Goal: Task Accomplishment & Management: Use online tool/utility

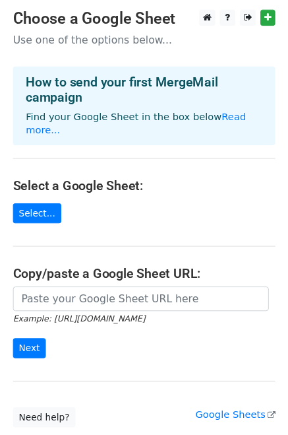
scroll to position [1, 0]
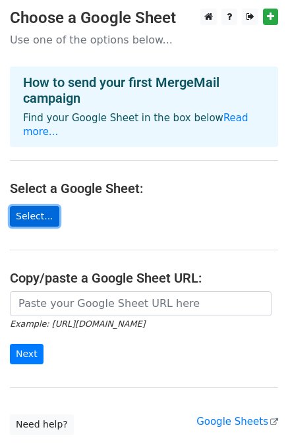
click at [32, 206] on link "Select..." at bounding box center [34, 216] width 49 height 20
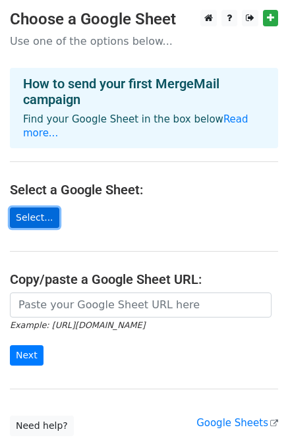
click at [47, 208] on link "Select..." at bounding box center [34, 218] width 49 height 20
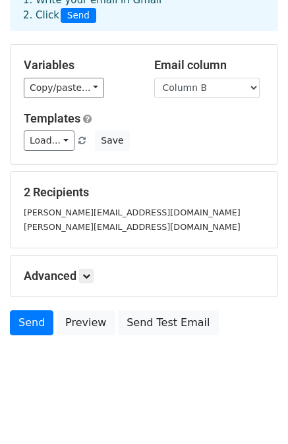
scroll to position [80, 0]
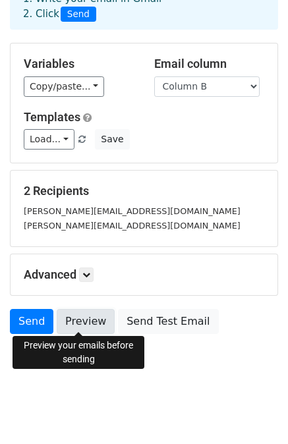
click at [82, 322] on link "Preview" at bounding box center [86, 321] width 58 height 25
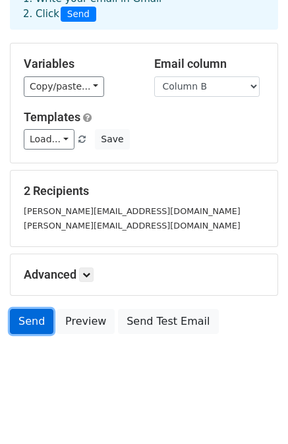
click at [41, 324] on link "Send" at bounding box center [32, 321] width 44 height 25
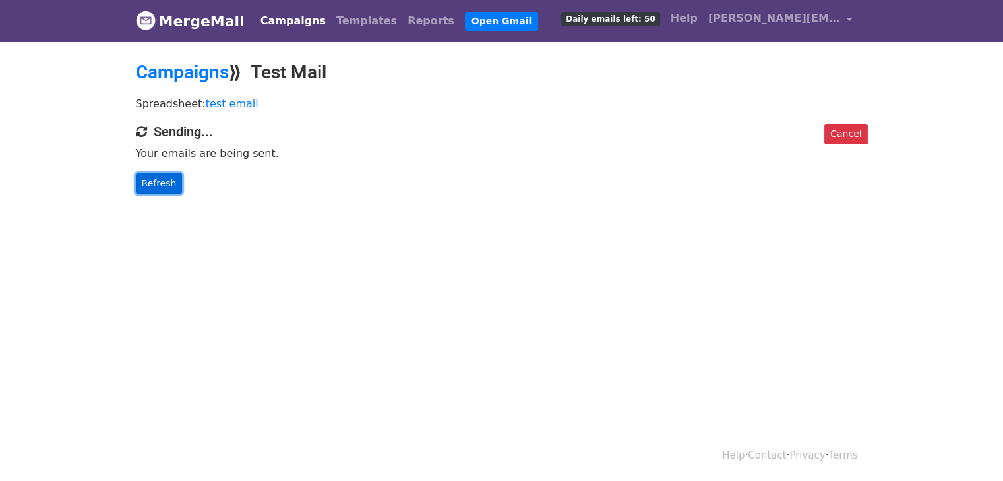
click at [162, 180] on link "Refresh" at bounding box center [159, 183] width 47 height 20
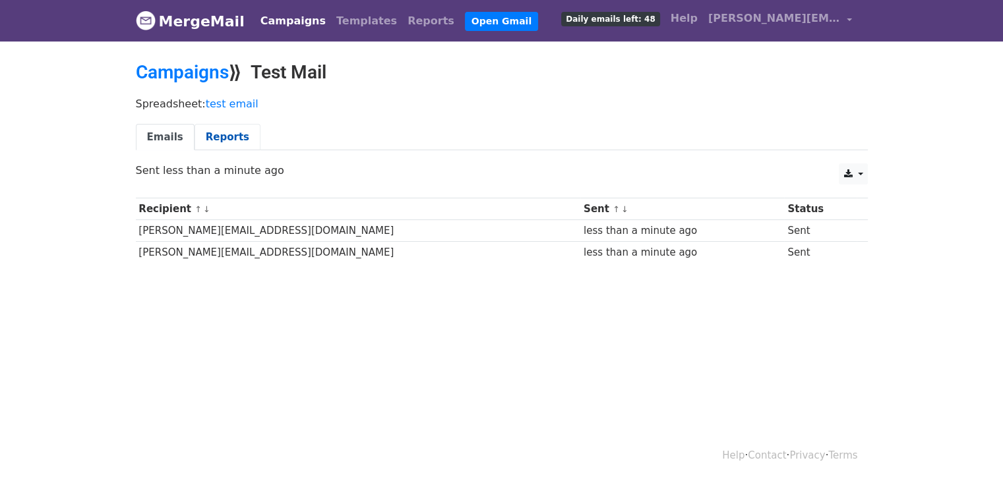
click at [215, 132] on link "Reports" at bounding box center [228, 137] width 66 height 27
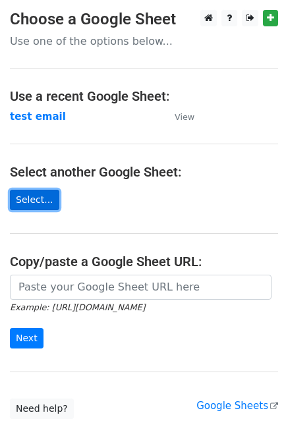
click at [38, 199] on link "Select..." at bounding box center [34, 200] width 49 height 20
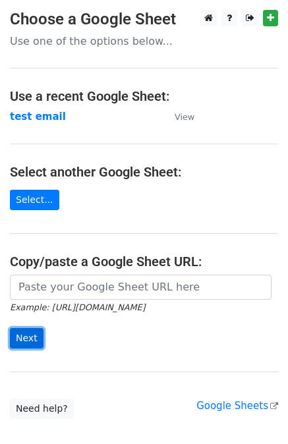
click at [32, 340] on input "Next" at bounding box center [27, 338] width 34 height 20
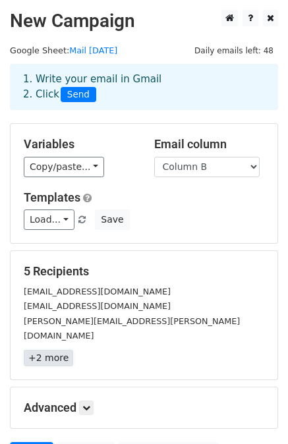
click at [47, 350] on link "+2 more" at bounding box center [48, 358] width 49 height 16
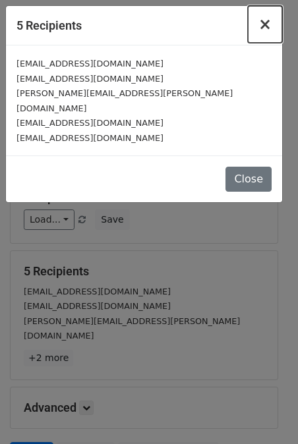
click at [266, 27] on span "×" at bounding box center [265, 24] width 13 height 18
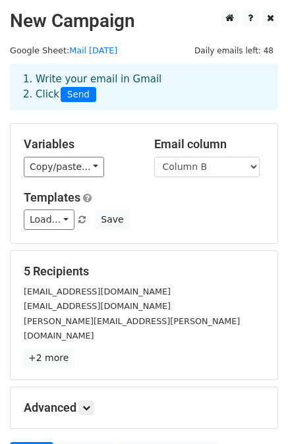
scroll to position [119, 0]
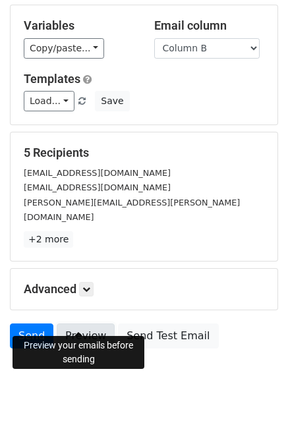
click at [76, 324] on link "Preview" at bounding box center [86, 336] width 58 height 25
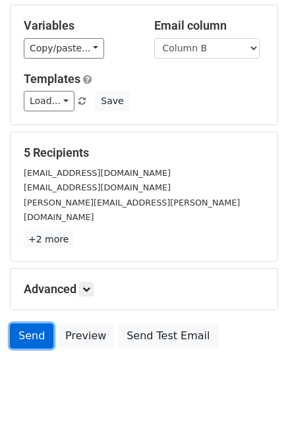
click at [32, 324] on link "Send" at bounding box center [32, 336] width 44 height 25
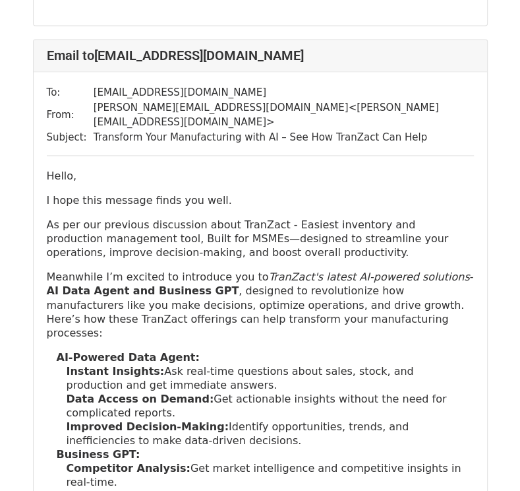
scroll to position [1002, 0]
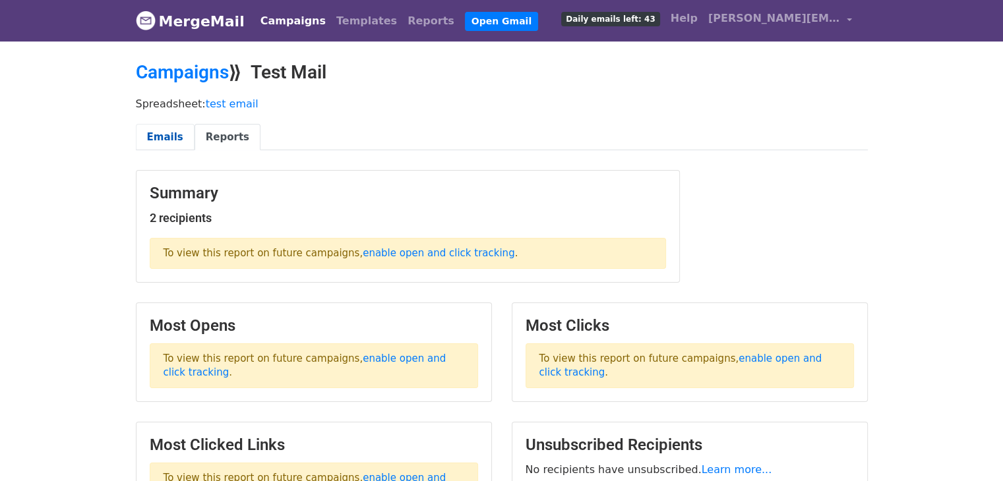
click at [168, 135] on link "Emails" at bounding box center [165, 137] width 59 height 27
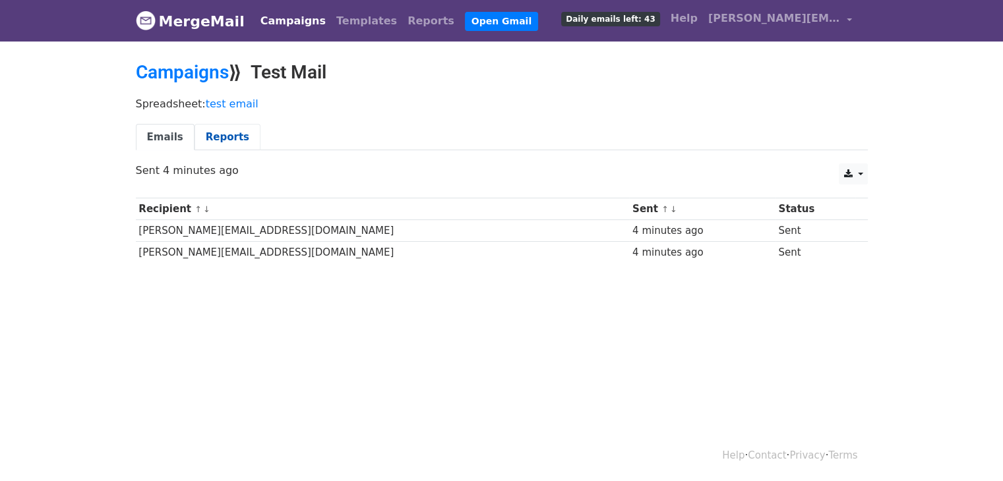
click at [203, 136] on link "Reports" at bounding box center [228, 137] width 66 height 27
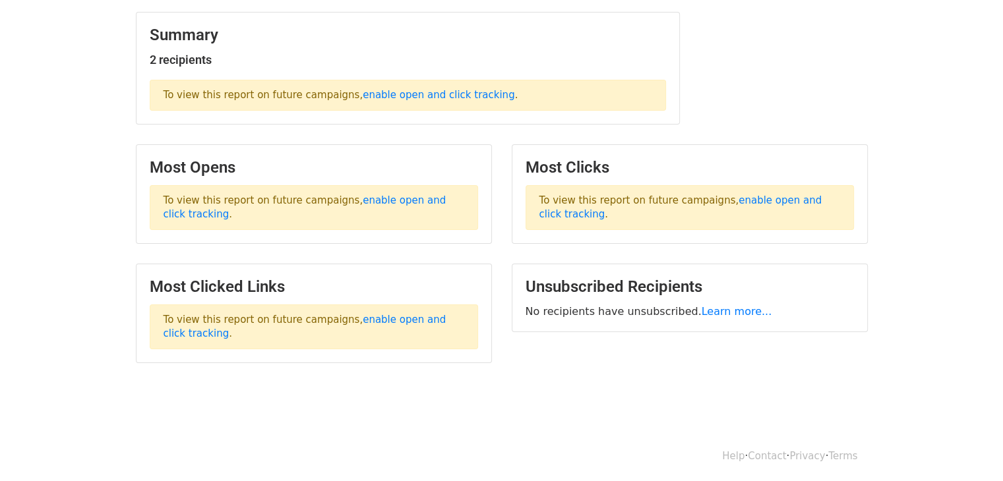
scroll to position [158, 0]
click at [386, 97] on link "enable open and click tracking" at bounding box center [439, 96] width 152 height 12
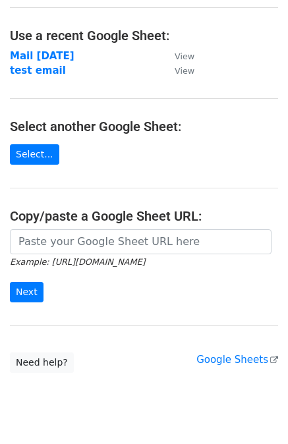
scroll to position [61, 0]
click at [39, 72] on strong "test email" at bounding box center [38, 71] width 56 height 12
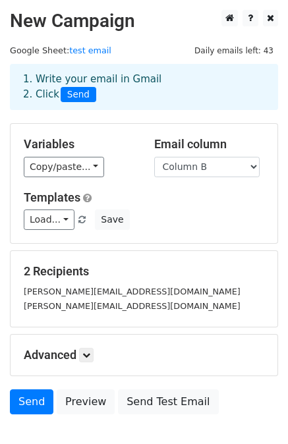
scroll to position [80, 0]
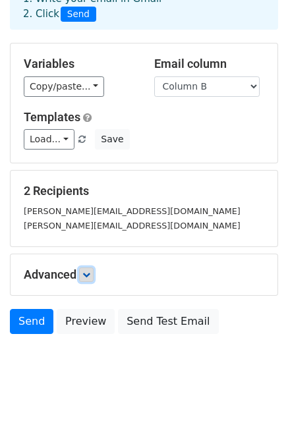
click at [82, 272] on link at bounding box center [86, 275] width 15 height 15
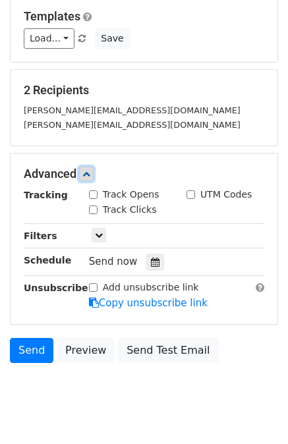
scroll to position [186, 0]
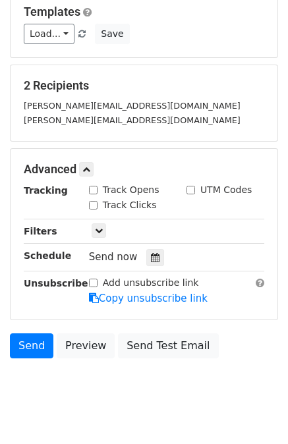
click at [92, 188] on input "Track Opens" at bounding box center [93, 190] width 9 height 9
checkbox input "true"
click at [189, 186] on input "UTM Codes" at bounding box center [191, 190] width 9 height 9
checkbox input "true"
click at [94, 206] on input "Track Clicks" at bounding box center [93, 205] width 9 height 9
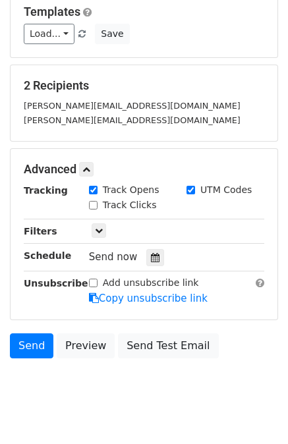
checkbox input "true"
click at [96, 227] on icon at bounding box center [99, 231] width 8 height 8
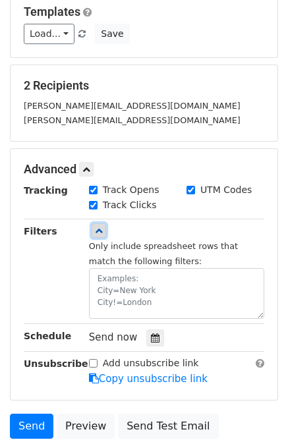
click at [96, 227] on icon at bounding box center [99, 231] width 8 height 8
